Goal: Navigation & Orientation: Find specific page/section

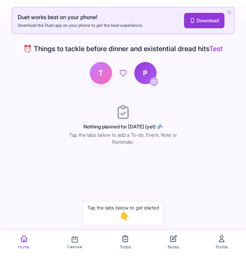
click at [69, 240] on link "Calendar" at bounding box center [75, 244] width 28 height 27
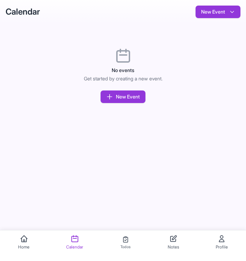
click at [128, 236] on icon at bounding box center [126, 239] width 8 height 8
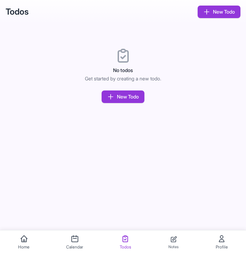
click at [165, 235] on link "Notes" at bounding box center [173, 244] width 23 height 27
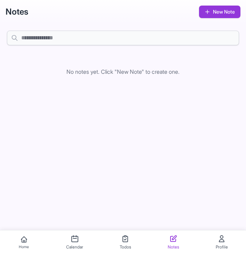
click at [14, 238] on link "Home" at bounding box center [24, 244] width 23 height 27
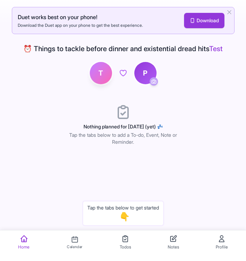
click at [72, 239] on icon at bounding box center [75, 239] width 8 height 8
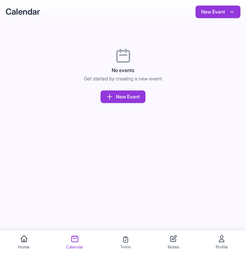
click at [116, 238] on link "Todos" at bounding box center [125, 244] width 23 height 27
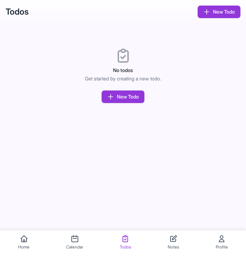
click at [160, 238] on nav "Home Calendar Todos Notes Profile" at bounding box center [123, 245] width 246 height 31
click at [180, 238] on link "Notes" at bounding box center [173, 244] width 23 height 27
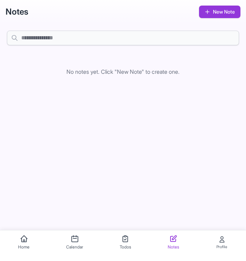
click at [231, 242] on link "Profile" at bounding box center [222, 244] width 24 height 27
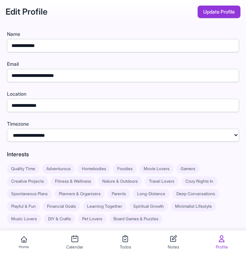
click at [25, 237] on icon at bounding box center [24, 239] width 8 height 8
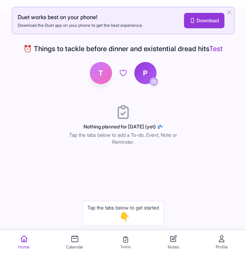
click at [123, 243] on link "Todos" at bounding box center [125, 244] width 23 height 27
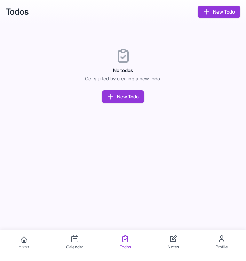
click at [16, 244] on link "Home" at bounding box center [24, 244] width 23 height 27
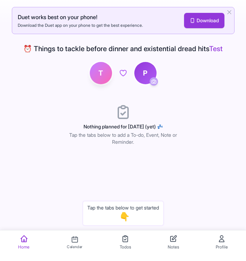
click at [81, 237] on link "Calendar" at bounding box center [75, 244] width 28 height 27
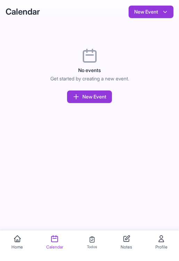
click at [95, 245] on span "Todos" at bounding box center [92, 246] width 10 height 5
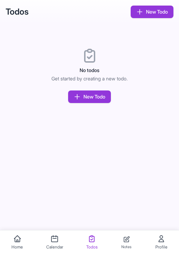
click at [119, 242] on link "Notes" at bounding box center [126, 244] width 23 height 27
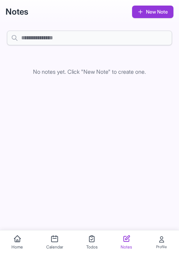
click at [151, 240] on link "Profile" at bounding box center [162, 244] width 24 height 27
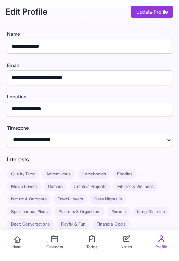
click at [21, 240] on icon at bounding box center [18, 239] width 8 height 8
